Goal: Information Seeking & Learning: Check status

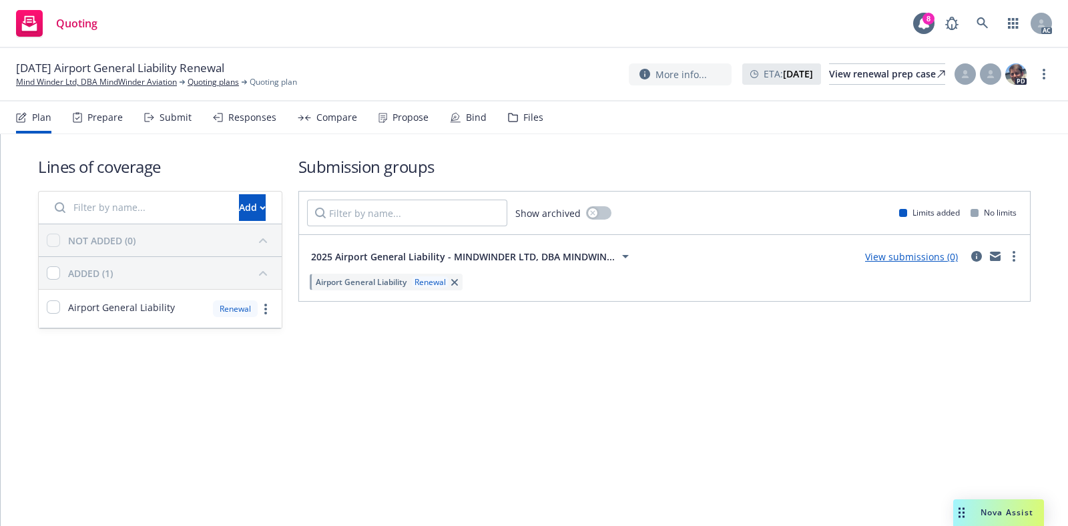
click at [347, 284] on span "Airport General Liability" at bounding box center [361, 281] width 91 height 11
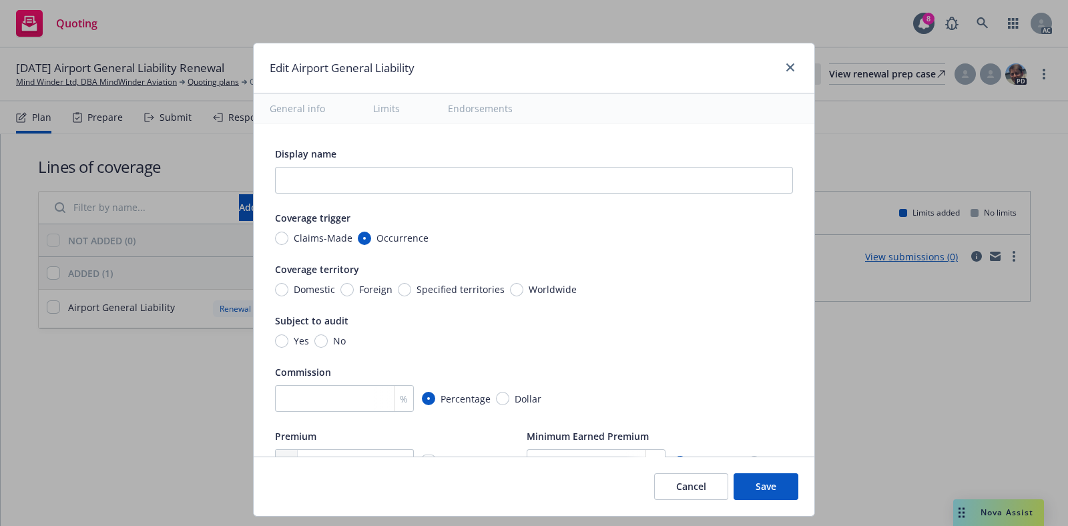
type textarea "x"
click at [786, 65] on icon "close" at bounding box center [790, 67] width 8 height 8
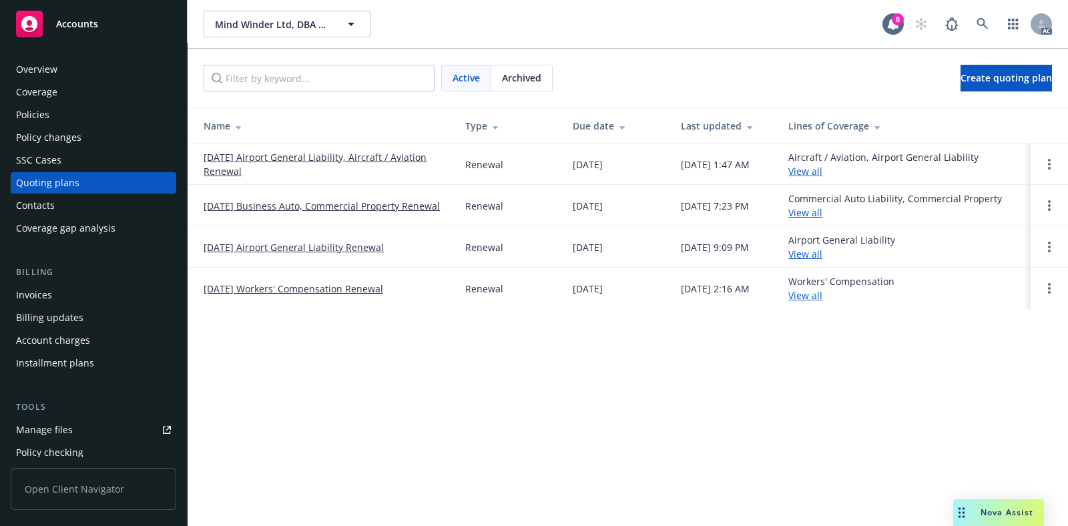
click at [63, 107] on div "Policies" at bounding box center [93, 114] width 155 height 21
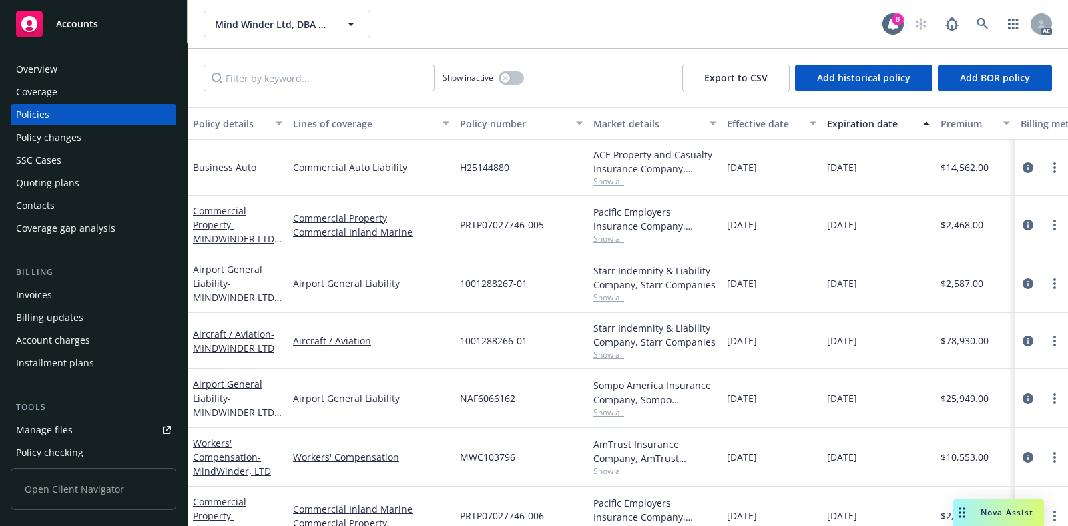
click at [97, 137] on div "Policy changes" at bounding box center [93, 137] width 155 height 21
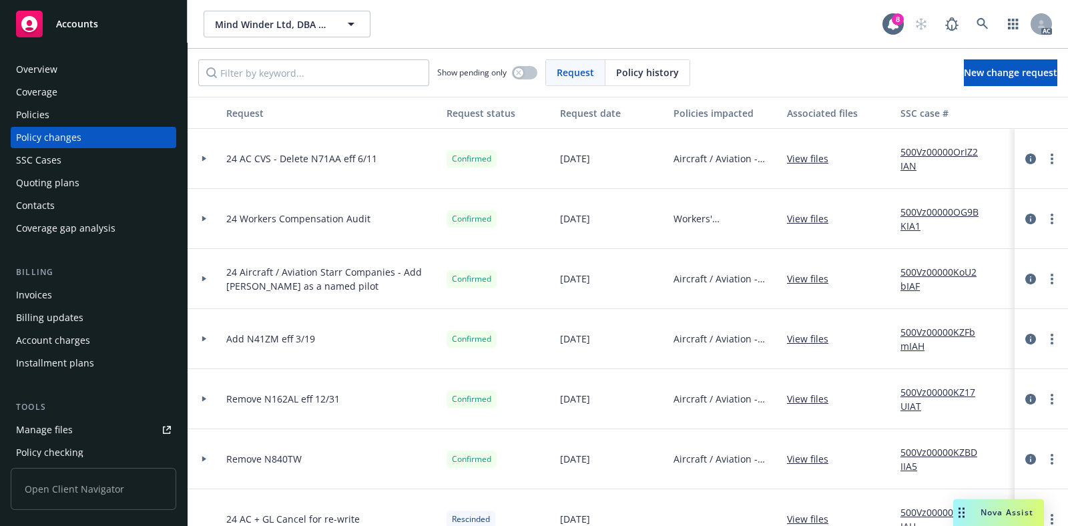
click at [208, 279] on div at bounding box center [204, 278] width 23 height 5
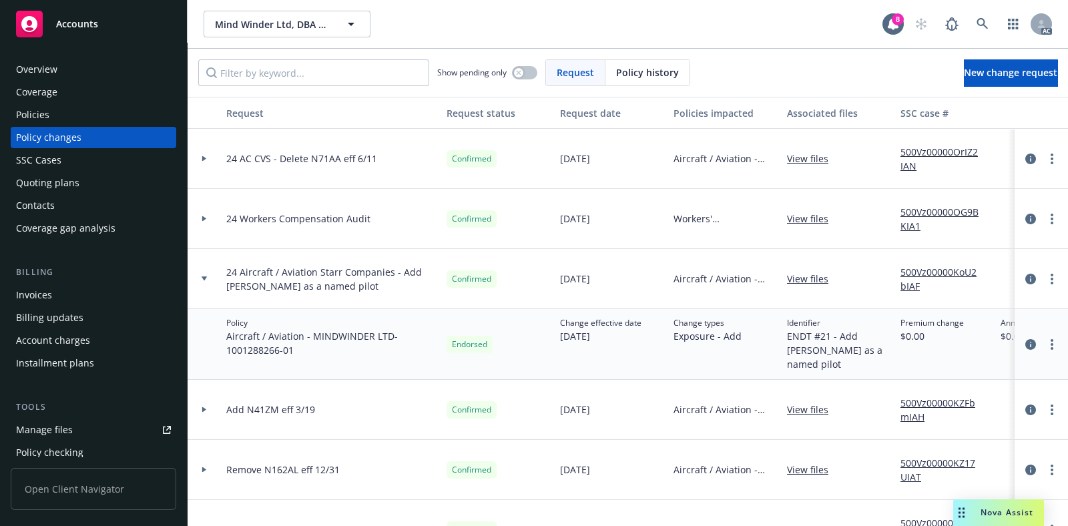
click at [206, 277] on icon at bounding box center [203, 278] width 5 height 5
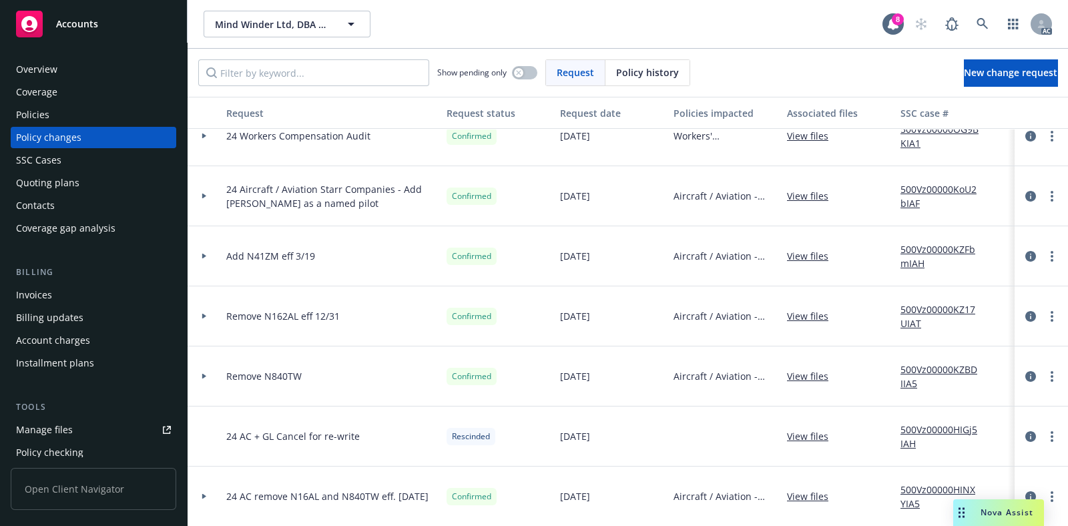
scroll to position [166, 0]
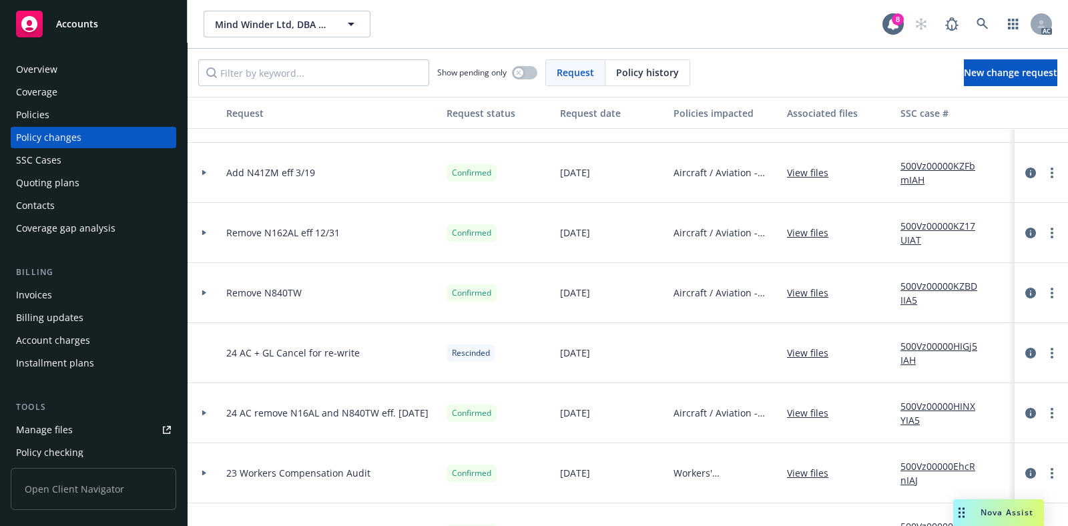
click at [205, 409] on div at bounding box center [203, 413] width 33 height 60
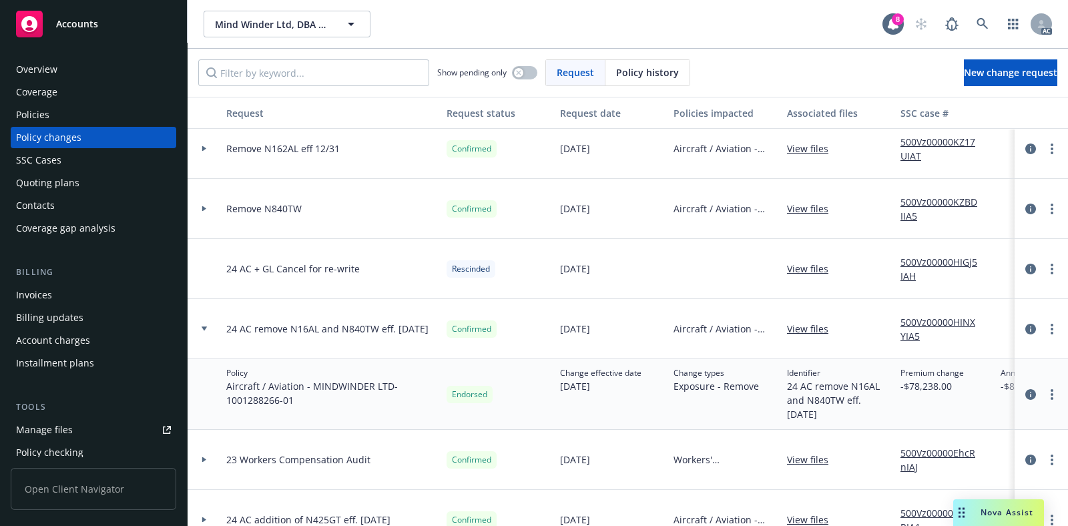
scroll to position [417, 0]
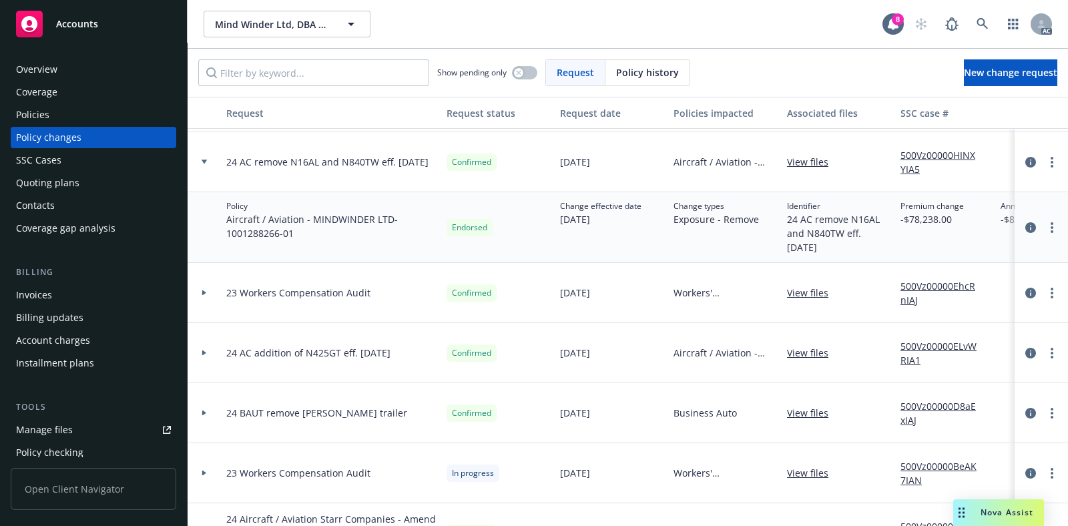
click at [203, 349] on div at bounding box center [203, 353] width 33 height 60
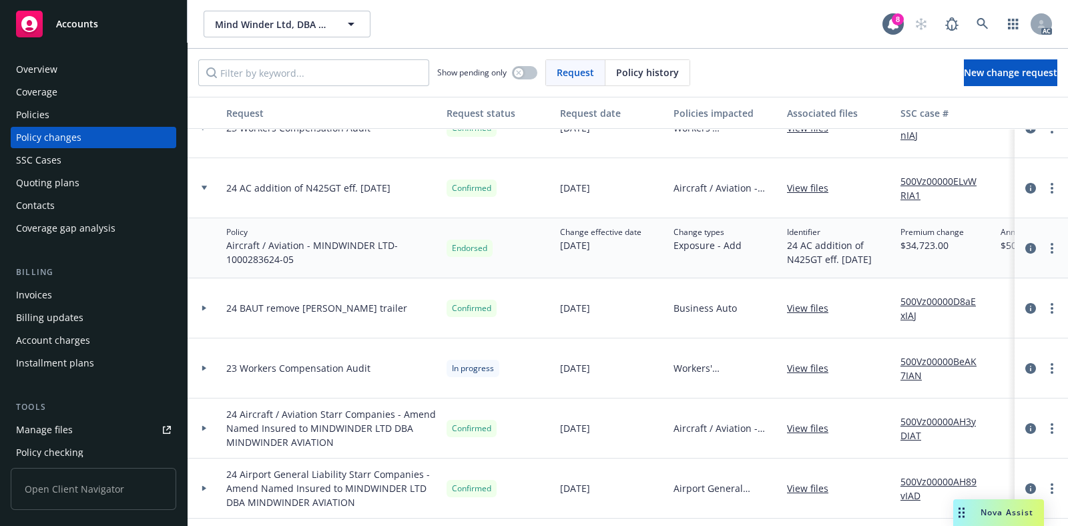
scroll to position [583, 0]
click at [208, 424] on div at bounding box center [204, 426] width 23 height 5
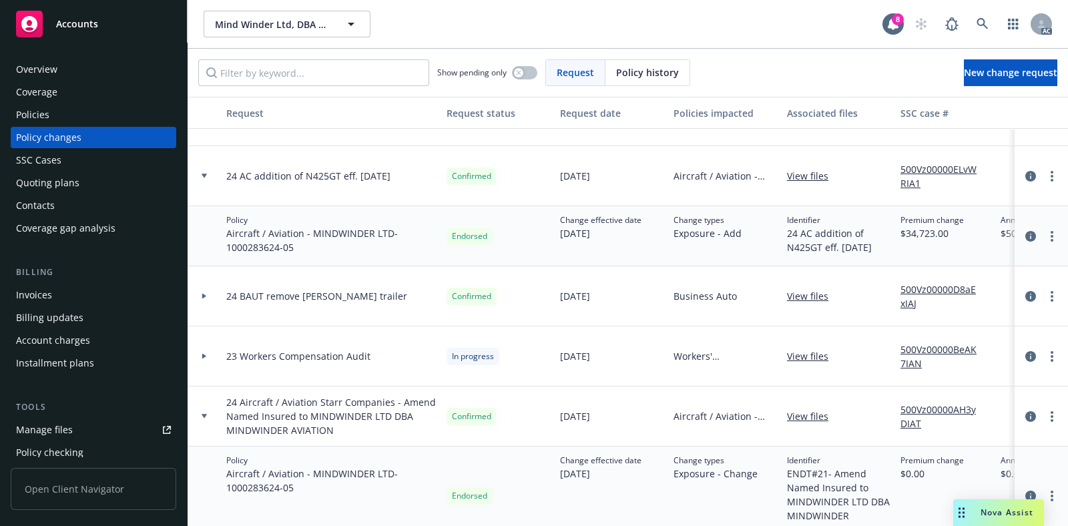
scroll to position [751, 0]
